Goal: Task Accomplishment & Management: Complete application form

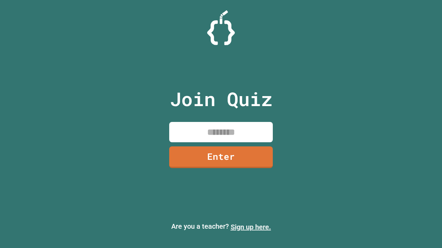
click at [250, 227] on link "Sign up here." at bounding box center [250, 227] width 40 height 8
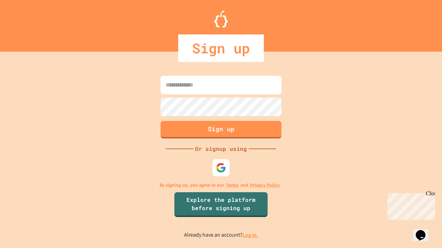
click at [250, 235] on link "Log in." at bounding box center [250, 235] width 16 height 7
